Goal: Transaction & Acquisition: Purchase product/service

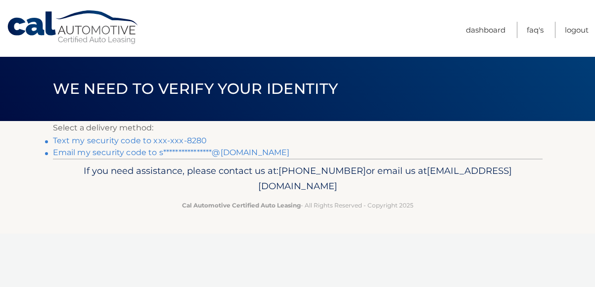
click at [126, 140] on link "Text my security code to xxx-xxx-8280" at bounding box center [130, 140] width 154 height 9
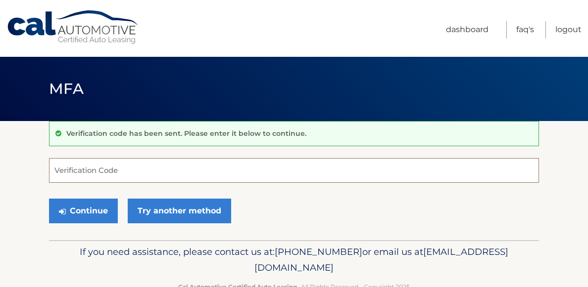
click at [97, 170] on input "Verification Code" at bounding box center [294, 170] width 490 height 25
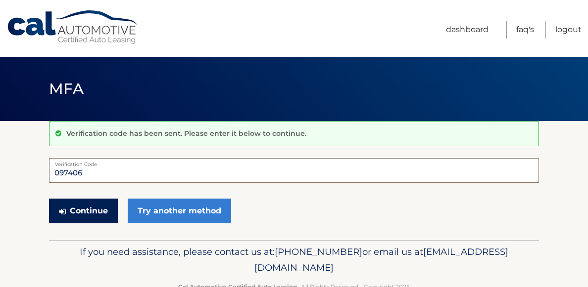
type input "097406"
click at [74, 207] on button "Continue" at bounding box center [83, 211] width 69 height 25
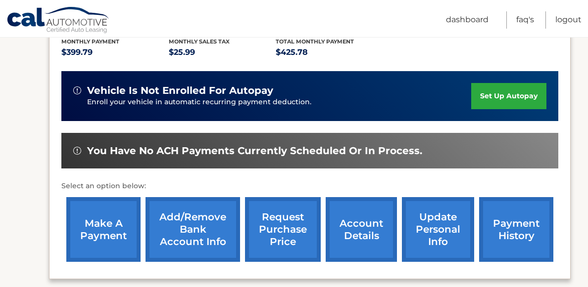
scroll to position [256, 0]
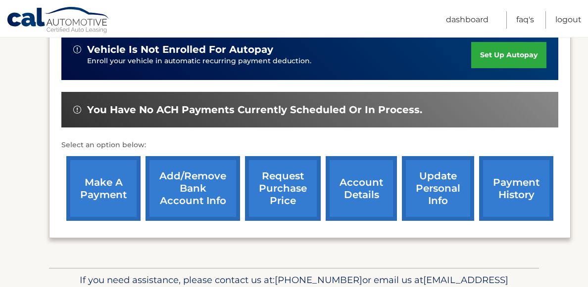
click at [108, 179] on link "make a payment" at bounding box center [103, 188] width 74 height 65
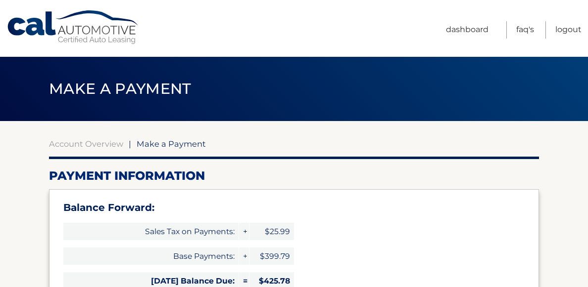
select select "NTQzMmRlN2ItNTlkMi00ZWVlLTliNTEtNGE1MWVkNDYxZTQy"
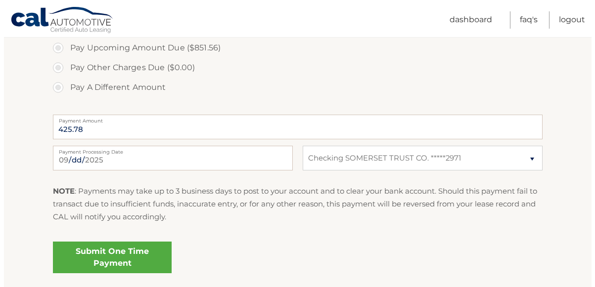
scroll to position [413, 0]
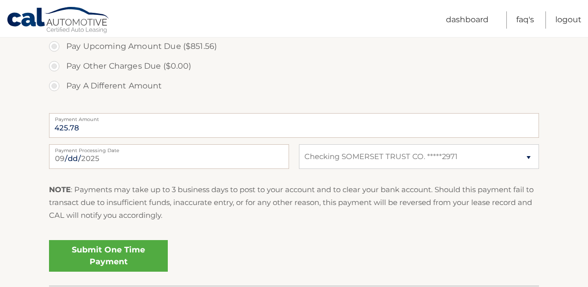
click at [115, 252] on link "Submit One Time Payment" at bounding box center [108, 256] width 119 height 32
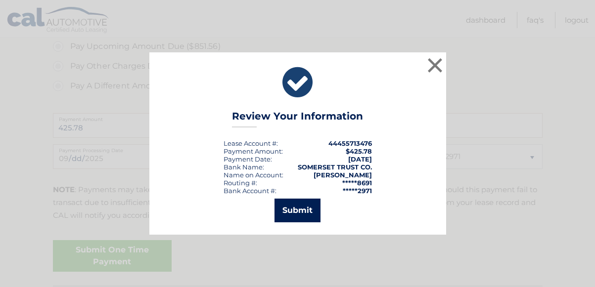
click at [297, 209] on button "Submit" at bounding box center [298, 211] width 46 height 24
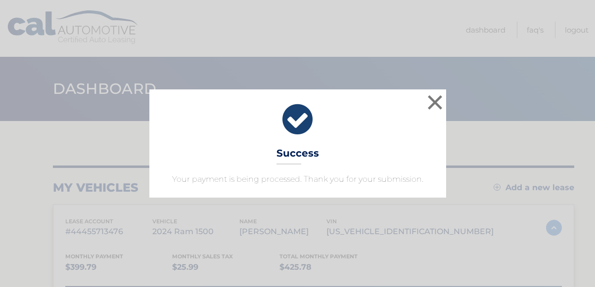
click at [300, 126] on icon at bounding box center [298, 120] width 272 height 36
click at [300, 116] on icon at bounding box center [298, 120] width 272 height 36
click at [436, 102] on button "×" at bounding box center [435, 103] width 20 height 20
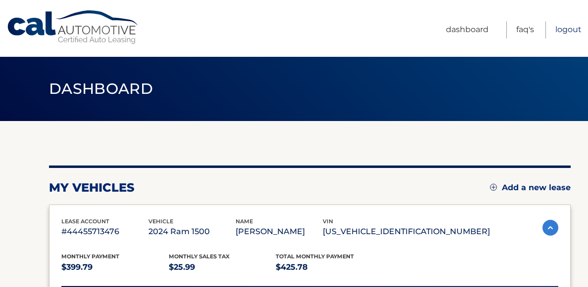
click at [566, 31] on link "Logout" at bounding box center [568, 29] width 26 height 17
